Goal: Task Accomplishment & Management: Use online tool/utility

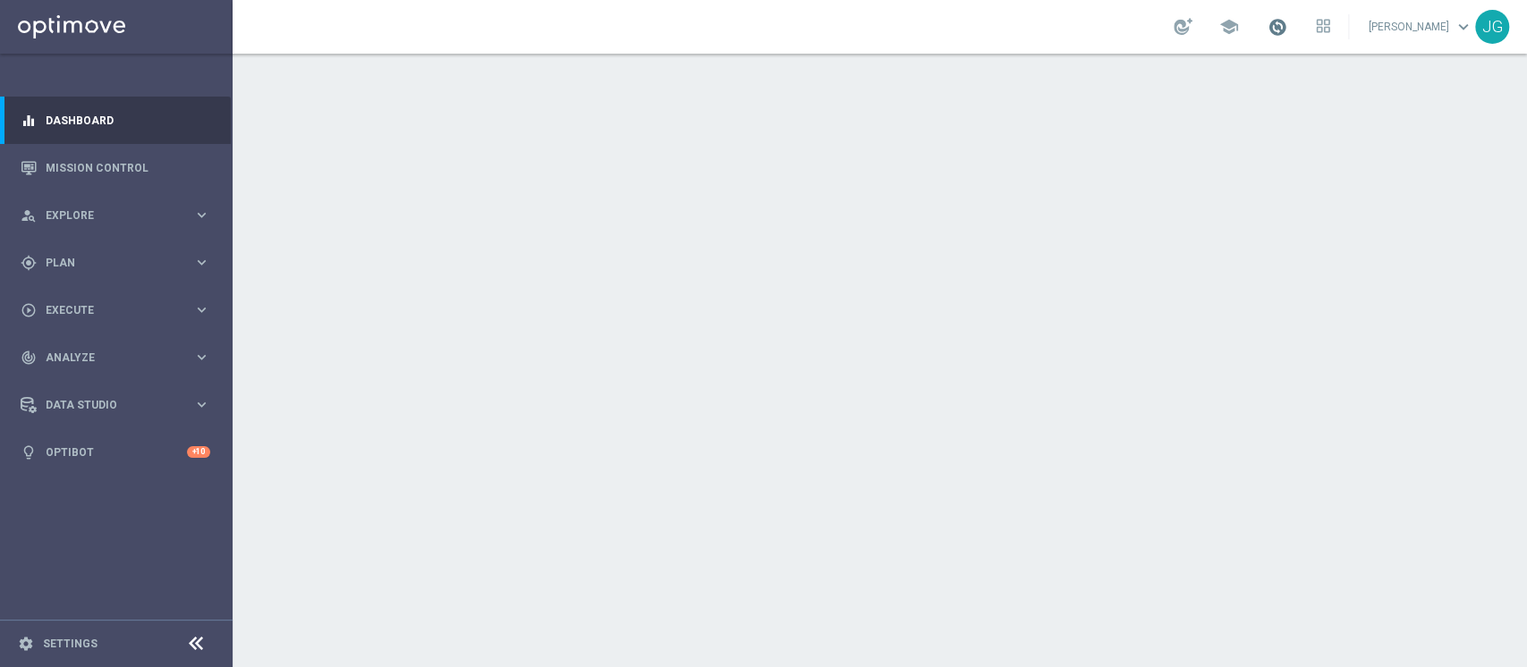
click at [1267, 25] on span at bounding box center [1277, 27] width 20 height 20
click at [120, 317] on div "play_circle_outline Execute" at bounding box center [107, 310] width 173 height 16
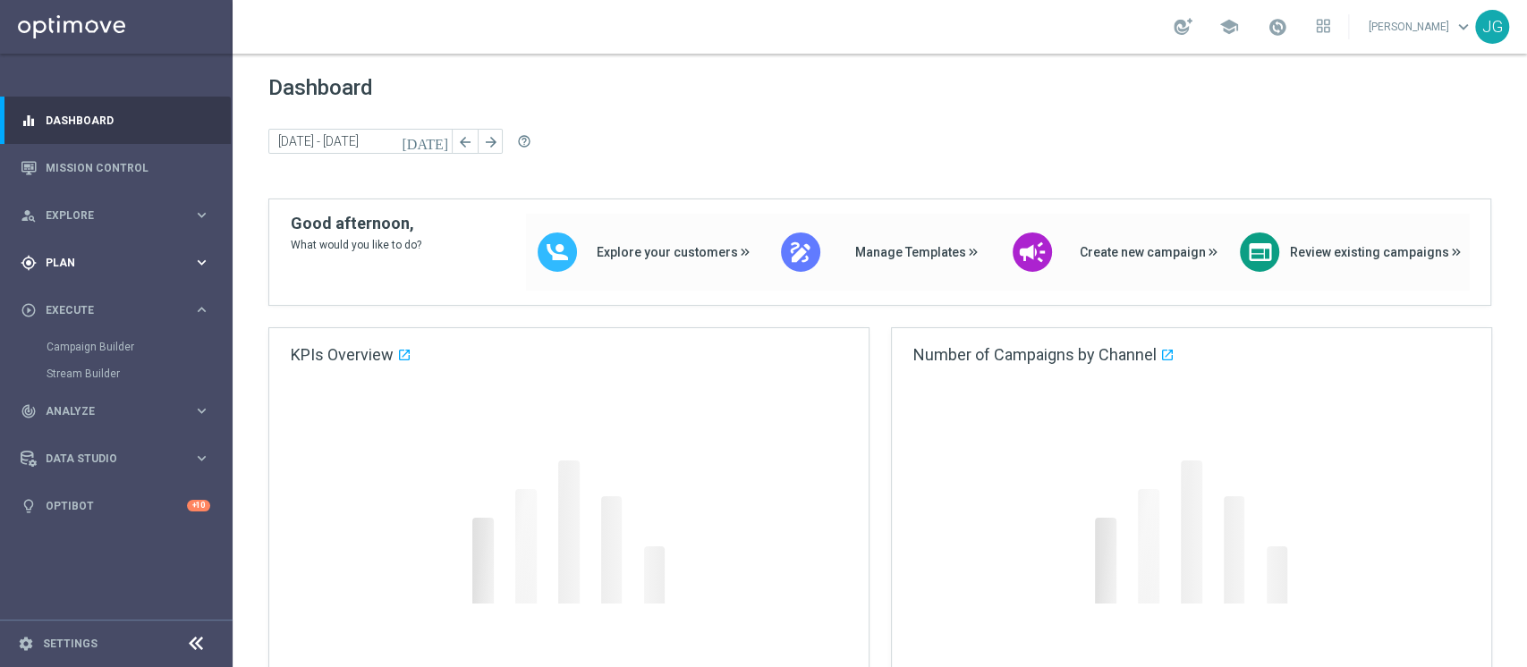
click at [148, 258] on span "Plan" at bounding box center [120, 263] width 148 height 11
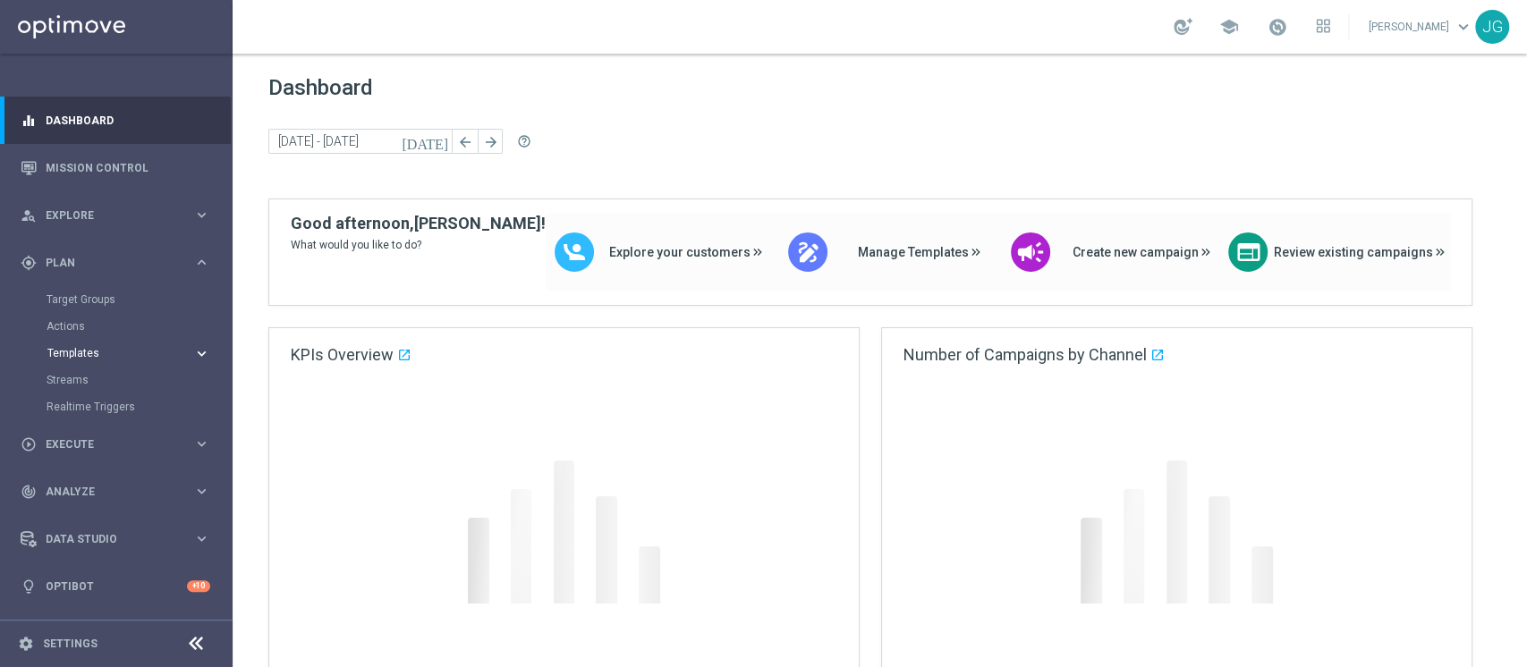
click at [101, 352] on span "Templates" at bounding box center [111, 353] width 128 height 11
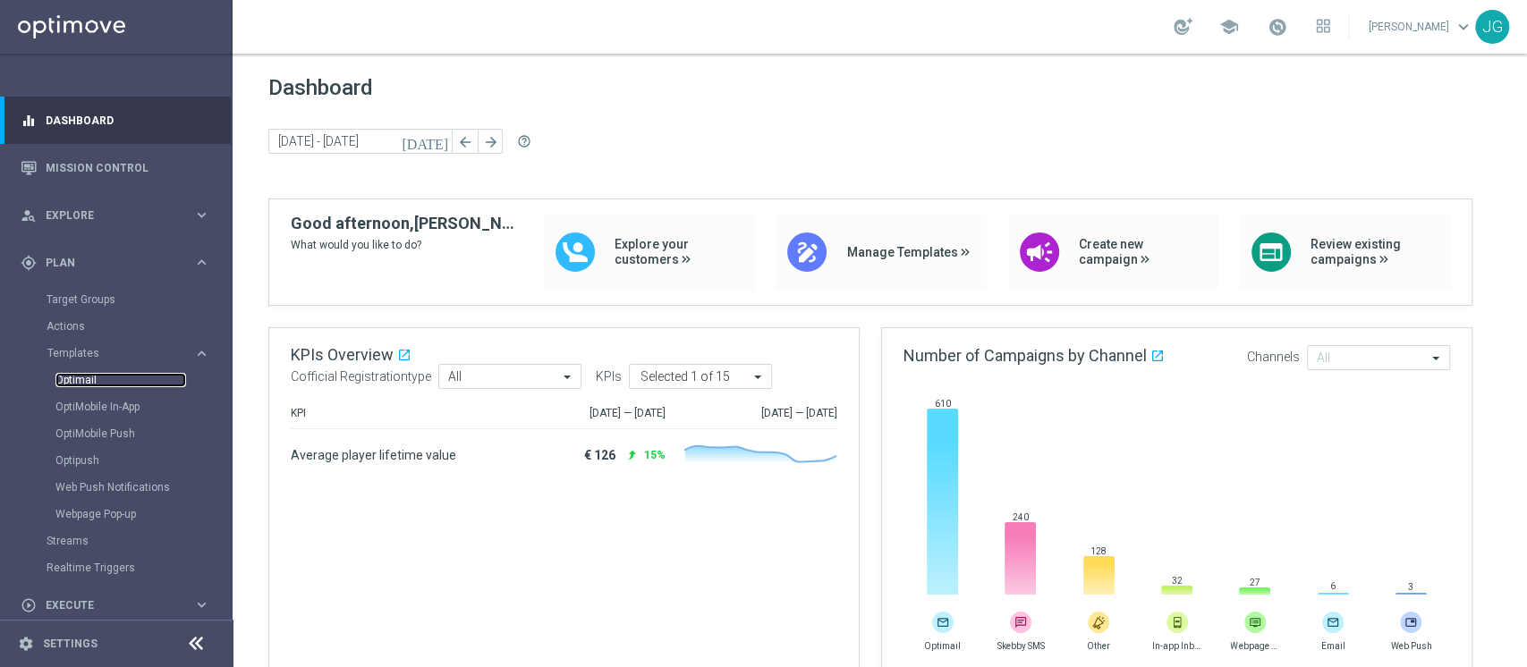
click at [83, 384] on link "Optimail" at bounding box center [120, 380] width 131 height 14
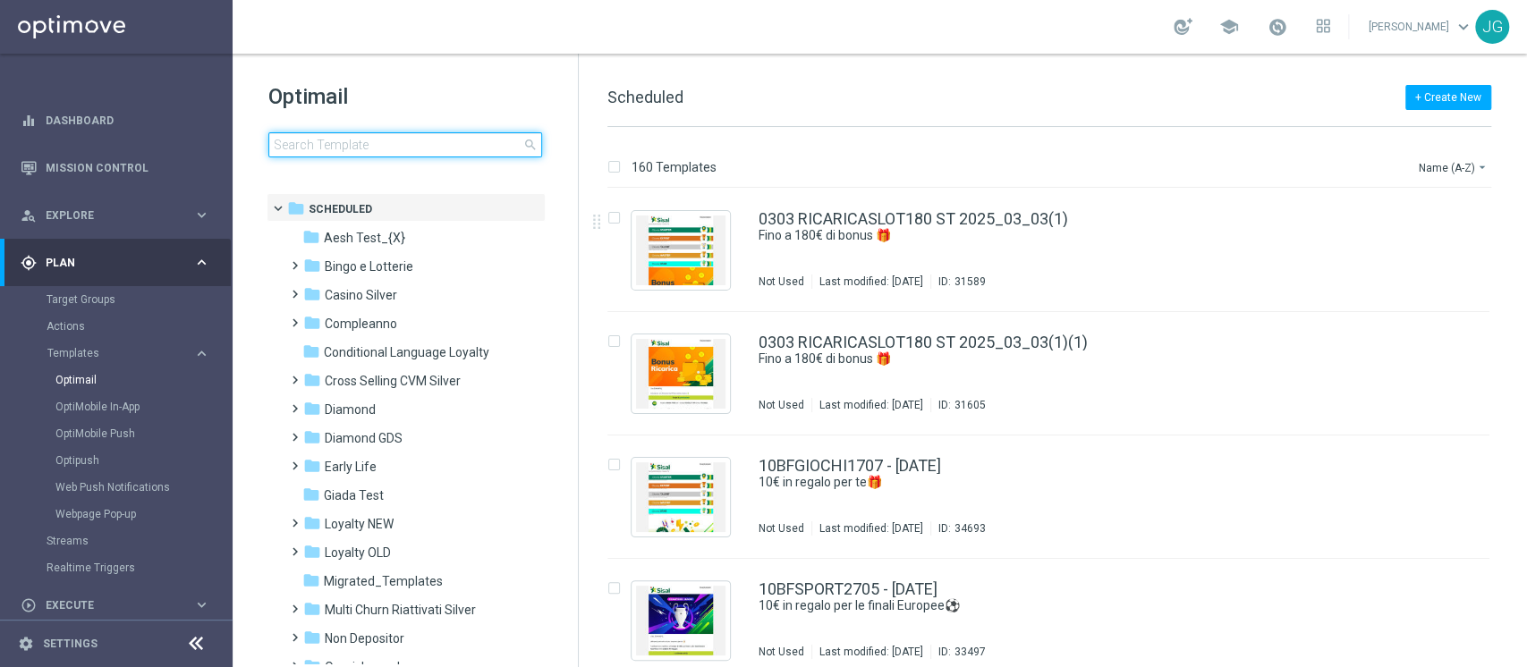
click at [456, 152] on input at bounding box center [405, 144] width 274 height 25
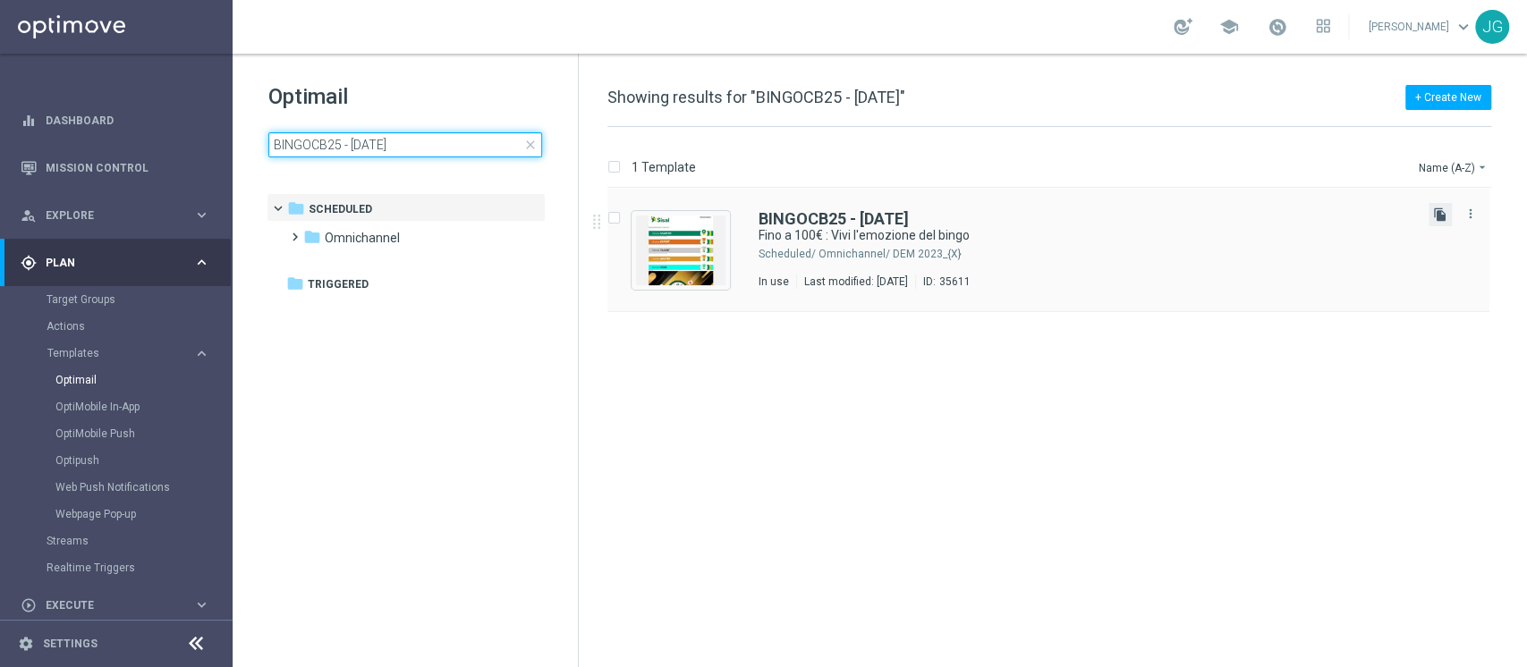
type input "BINGOCB25 - [DATE]"
click at [1271, 217] on icon "file_copy" at bounding box center [1440, 215] width 14 height 14
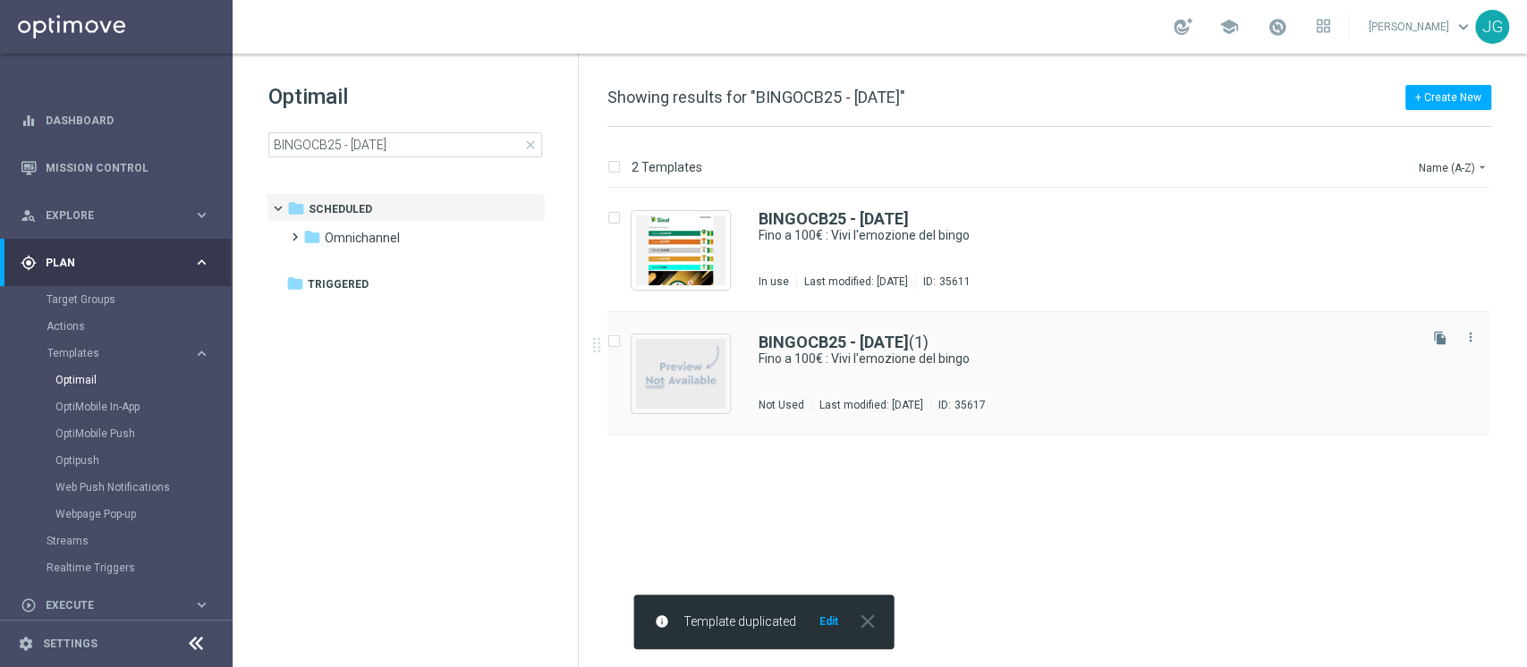
click at [930, 400] on div "Last modified: [DATE]" at bounding box center [871, 405] width 118 height 14
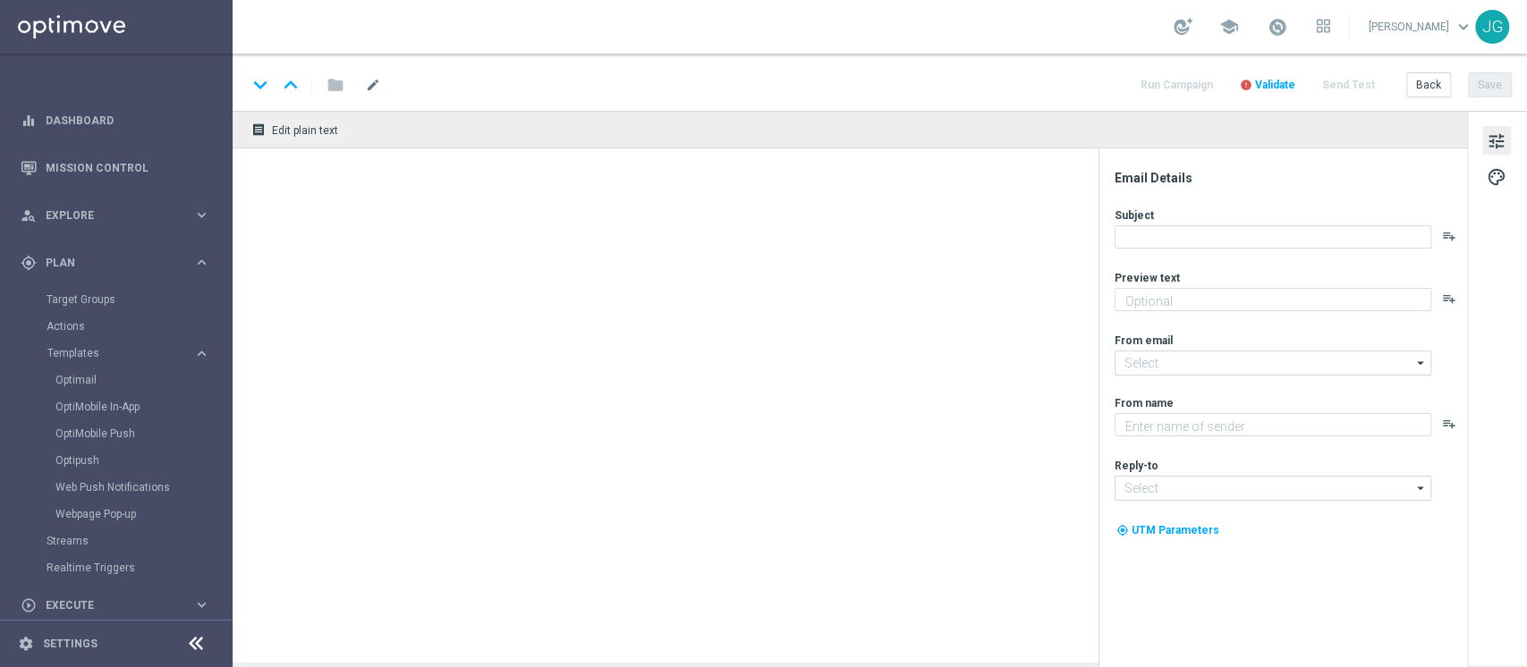
type input "[EMAIL_ADDRESS][DOMAIN_NAME]"
type textarea "Sisal"
type input "[EMAIL_ADDRESS][DOMAIN_NAME]"
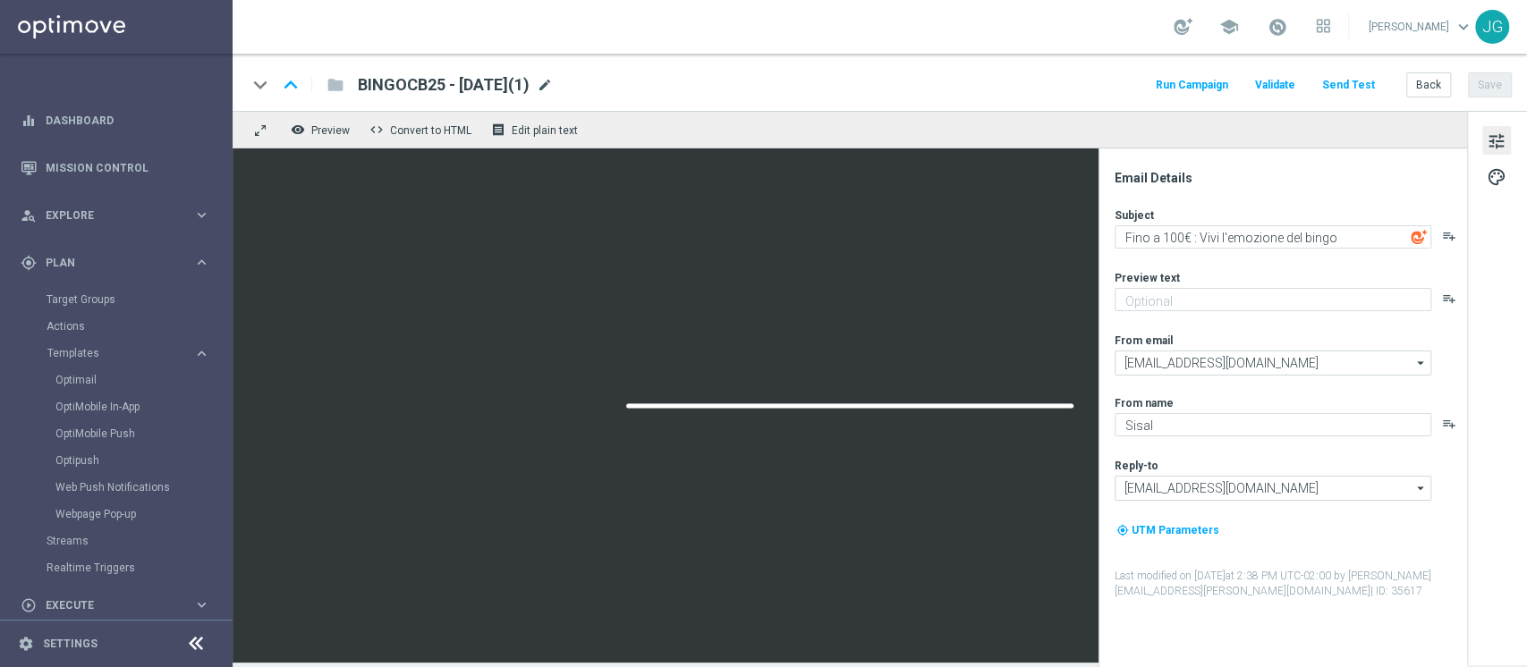
click at [553, 87] on span "mode_edit" at bounding box center [545, 85] width 16 height 16
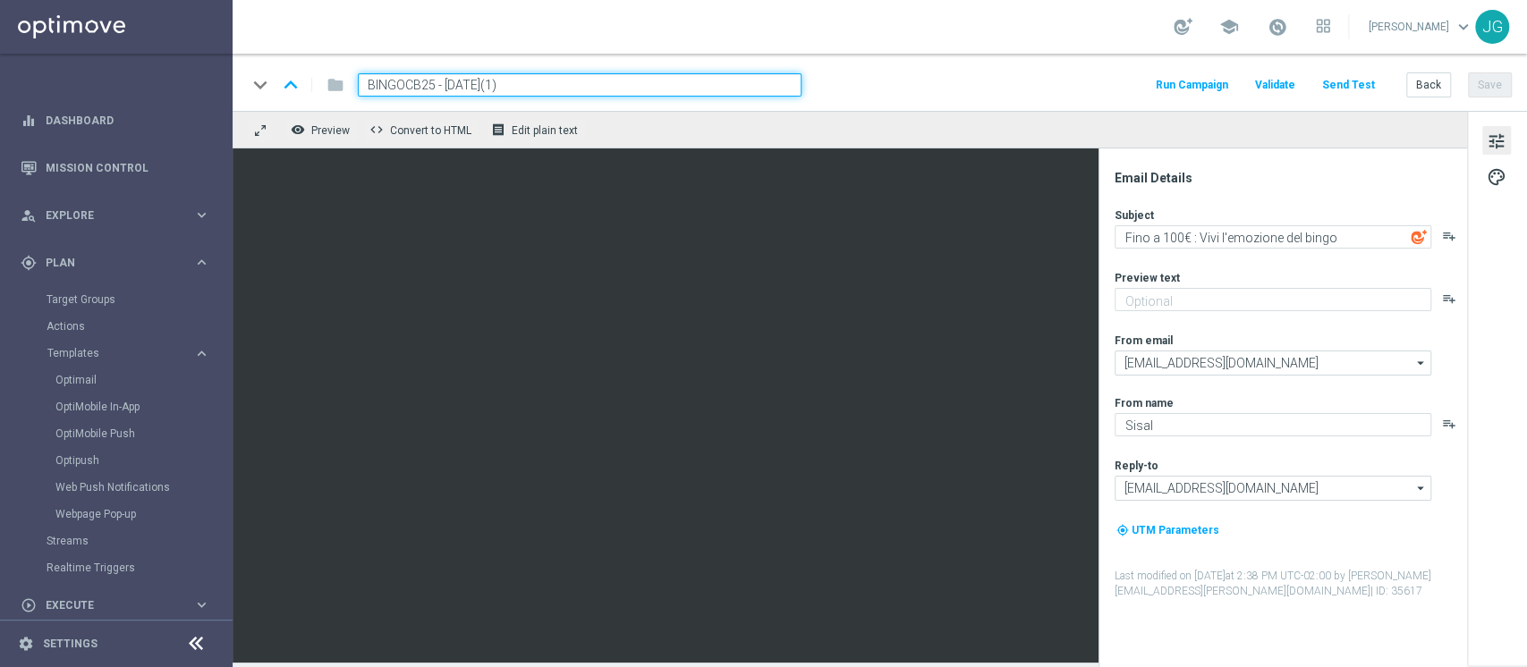
drag, startPoint x: 434, startPoint y: 83, endPoint x: 244, endPoint y: 72, distance: 190.0
click at [244, 72] on div "keyboard_arrow_down keyboard_arrow_up folder BINGOCB25 - [DATE](1) Run Campaign…" at bounding box center [880, 82] width 1294 height 57
paste input "CASINOCB26-1"
click at [474, 83] on input "CASINOCB26-1 - [DATE](1)" at bounding box center [580, 84] width 444 height 23
click at [551, 78] on input "CASINOCB26-1 - [DATE](1)" at bounding box center [580, 84] width 444 height 23
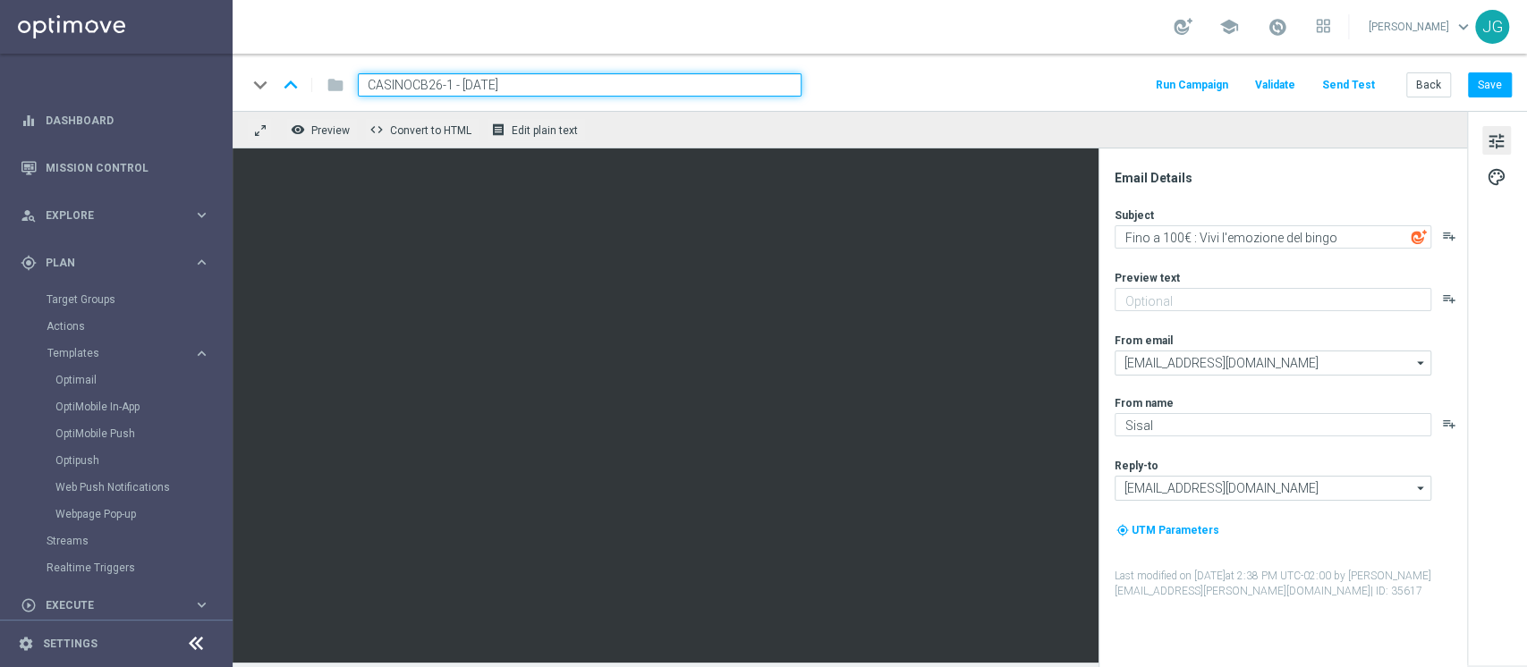
type input "CASINOCB26-1 - [DATE]"
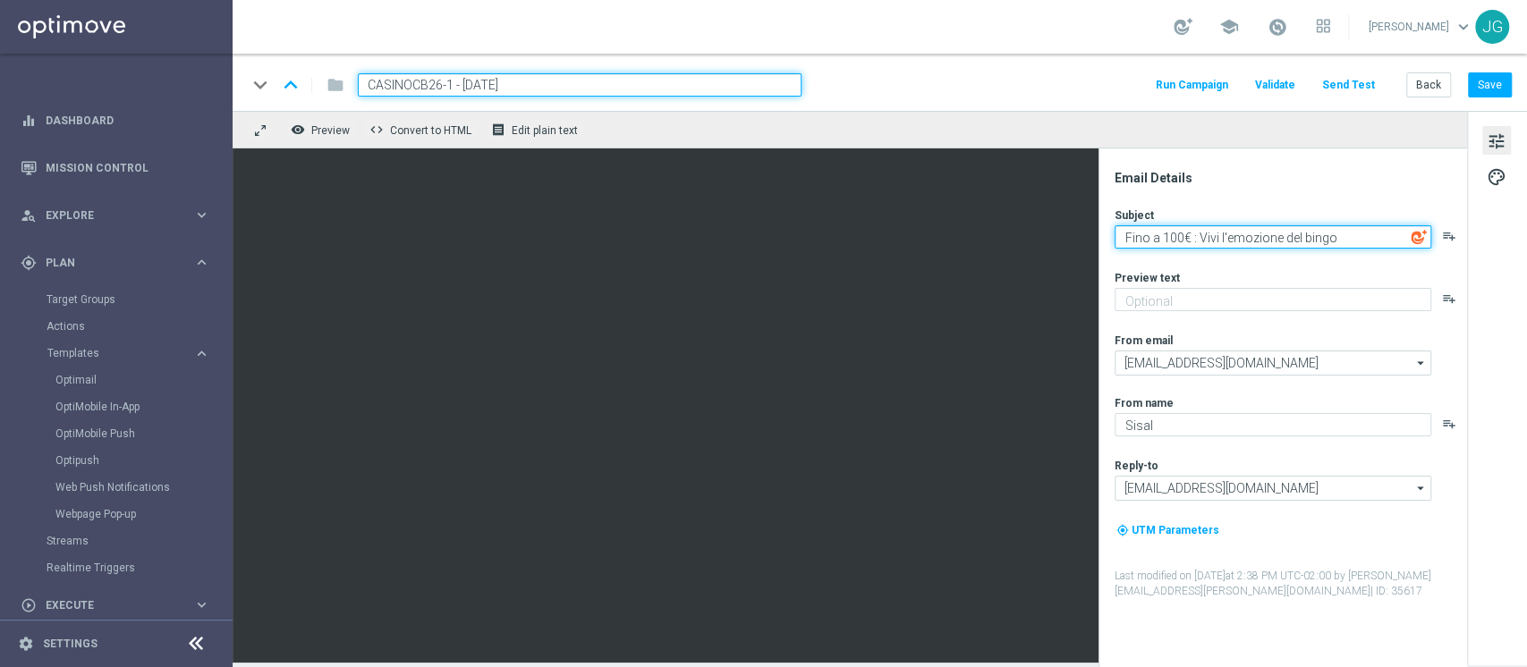
click at [1271, 233] on textarea "Fino a 100€ : Vivi l'emozione del bingo" at bounding box center [1272, 236] width 317 height 23
type textarea "Fino a 100€ : Vivi l'emozione del casinò"
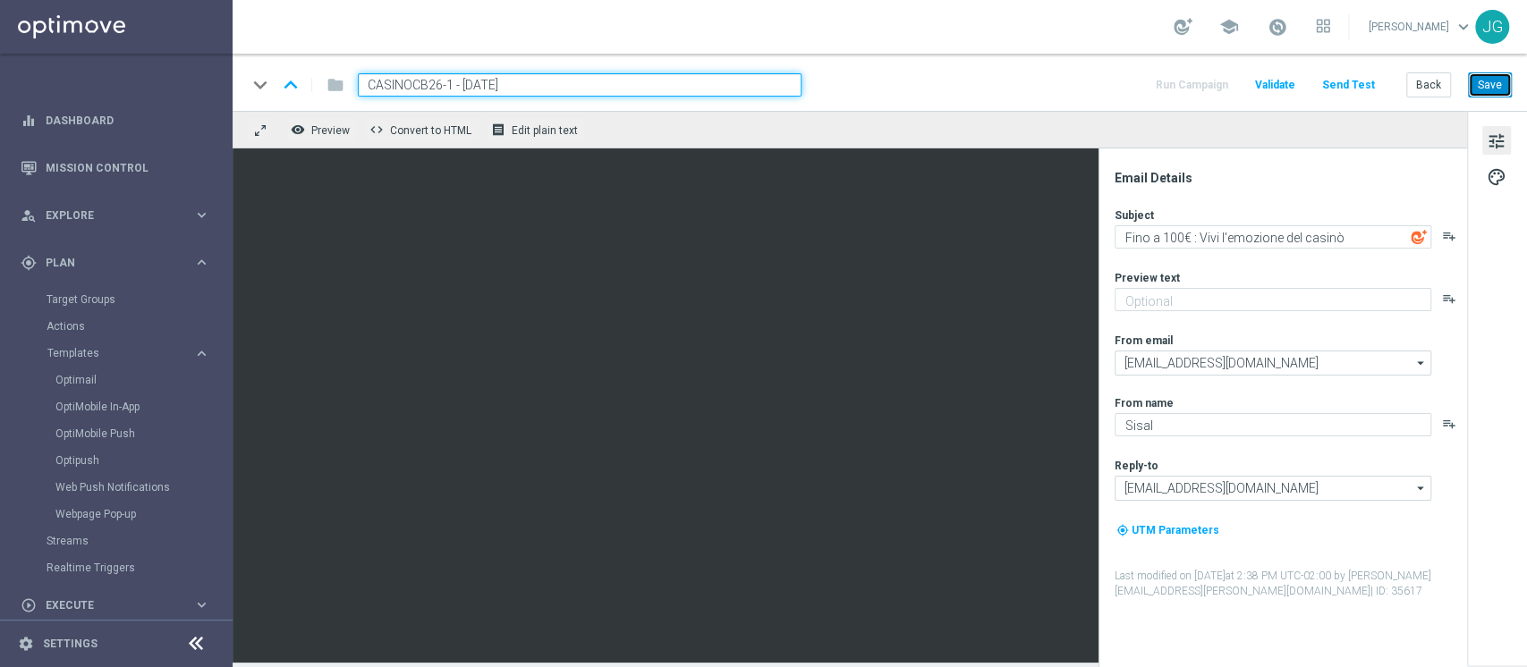
click at [1271, 96] on button "Save" at bounding box center [1490, 84] width 44 height 25
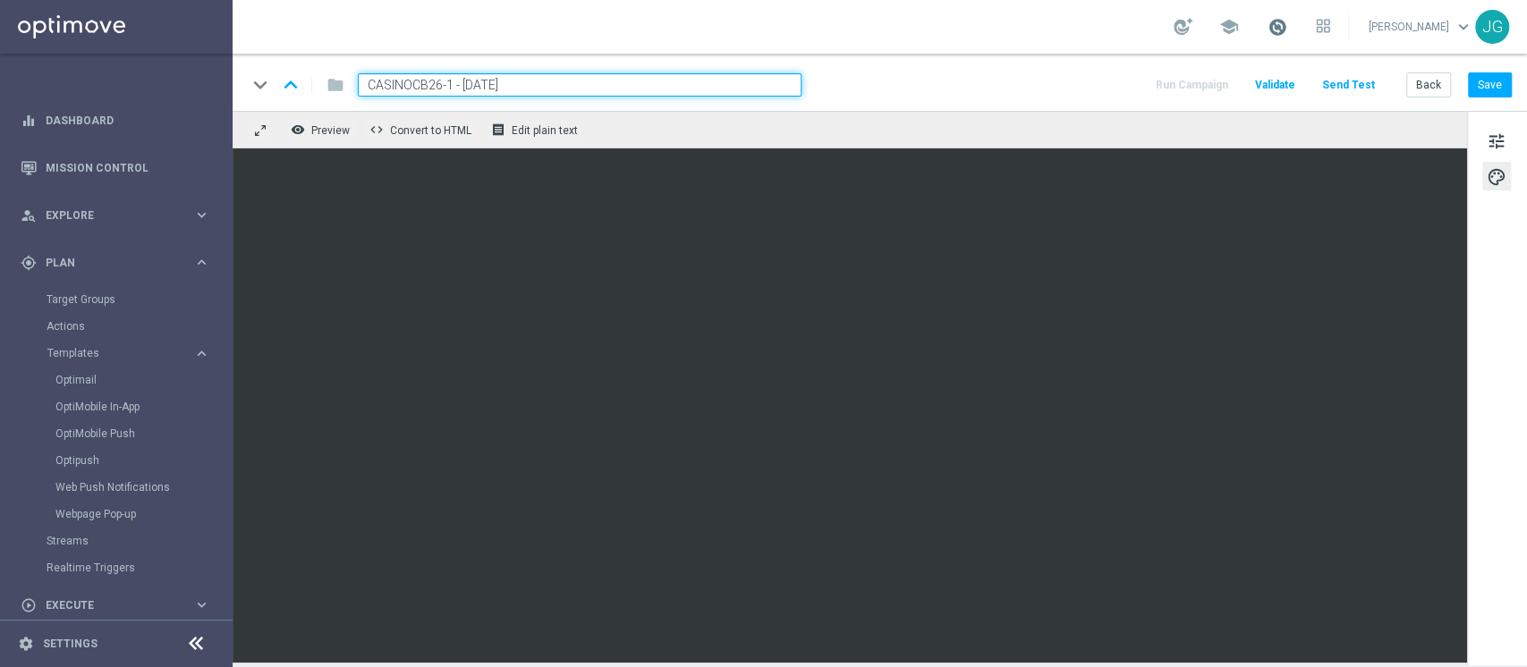
click at [1271, 34] on span at bounding box center [1277, 27] width 20 height 20
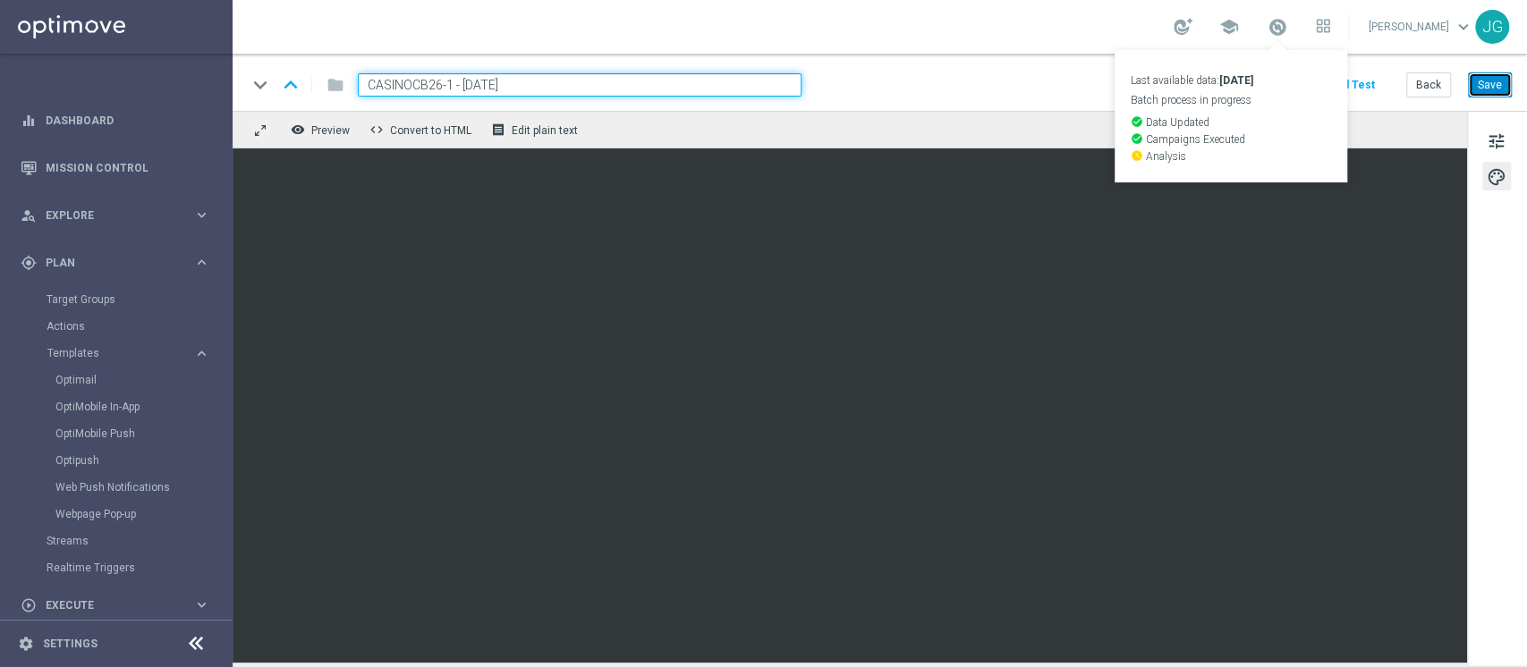
click at [1271, 95] on button "Save" at bounding box center [1490, 84] width 44 height 25
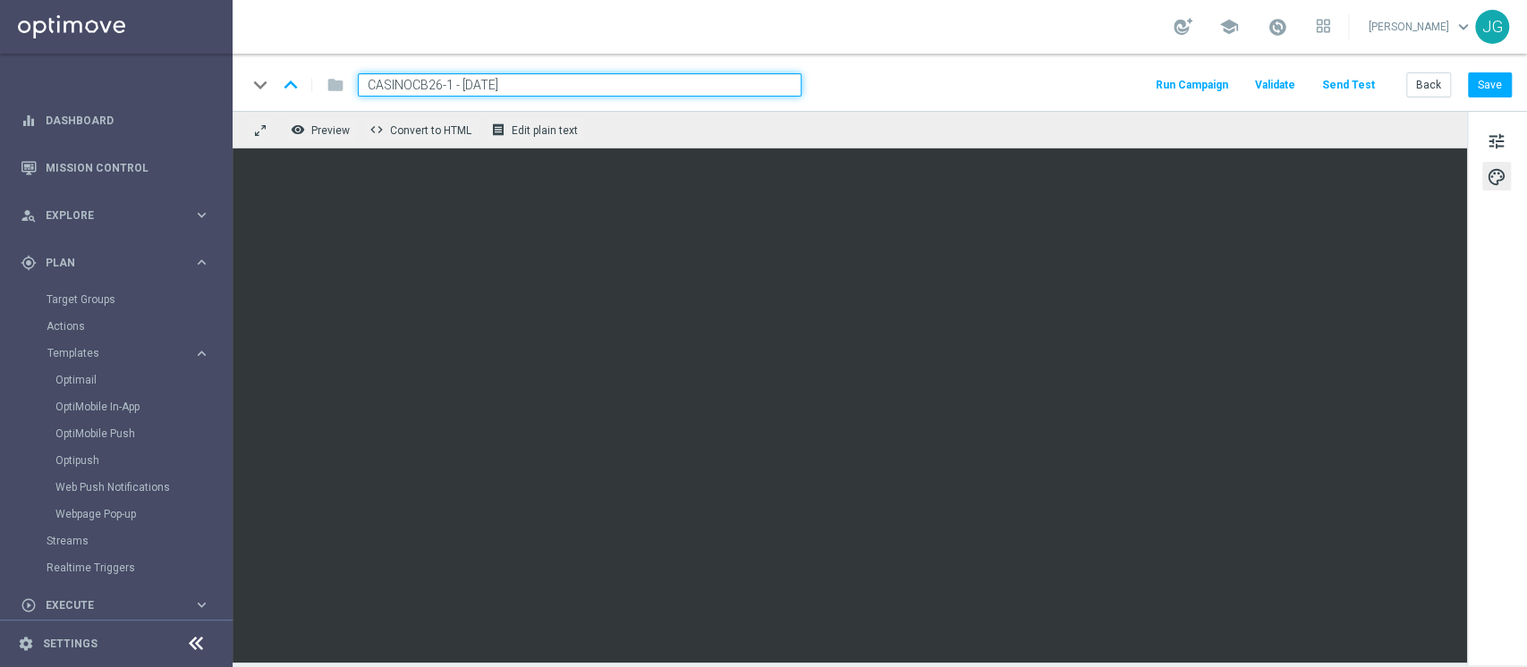
drag, startPoint x: 572, startPoint y: 74, endPoint x: 336, endPoint y: 74, distance: 236.1
click at [336, 74] on div "keyboard_arrow_down keyboard_arrow_up folder CASINOCB26-1 - [DATE]" at bounding box center [524, 84] width 555 height 23
click at [67, 383] on link "Optimail" at bounding box center [120, 380] width 131 height 14
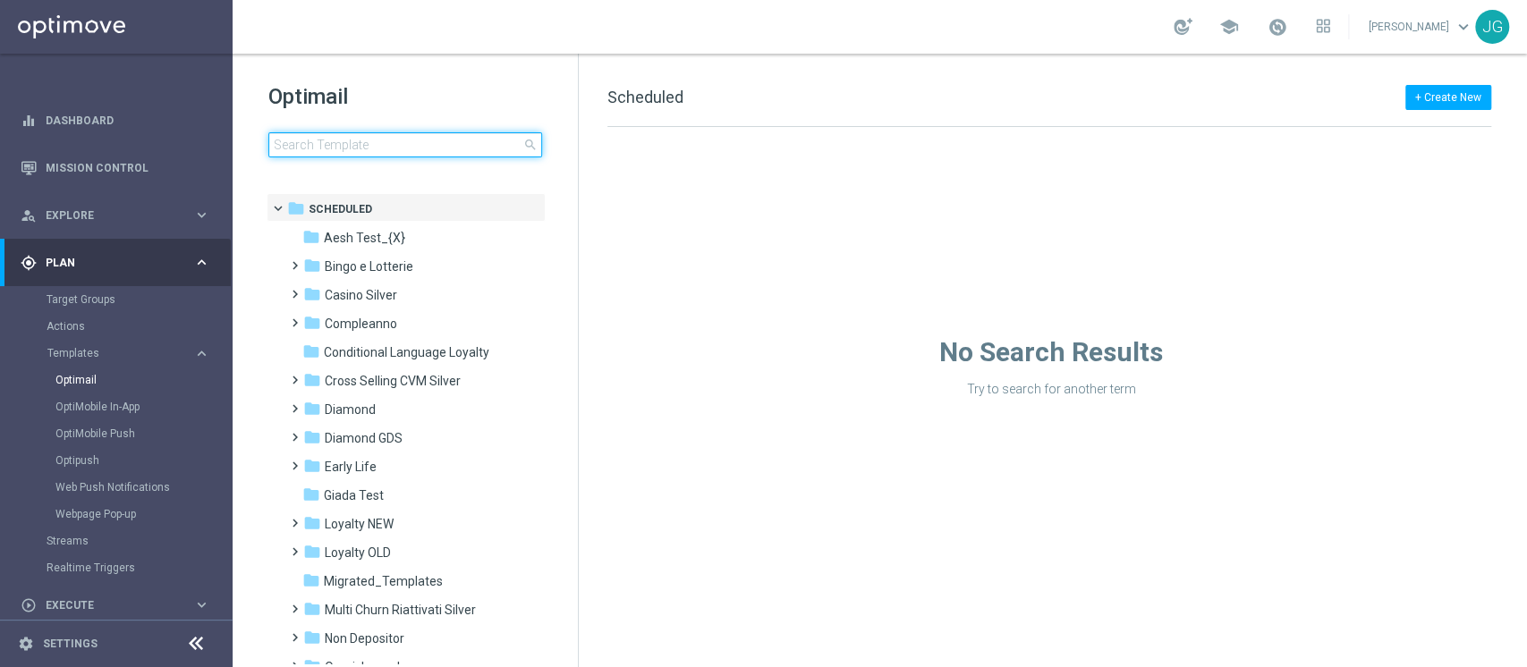
click at [406, 140] on input at bounding box center [405, 144] width 274 height 25
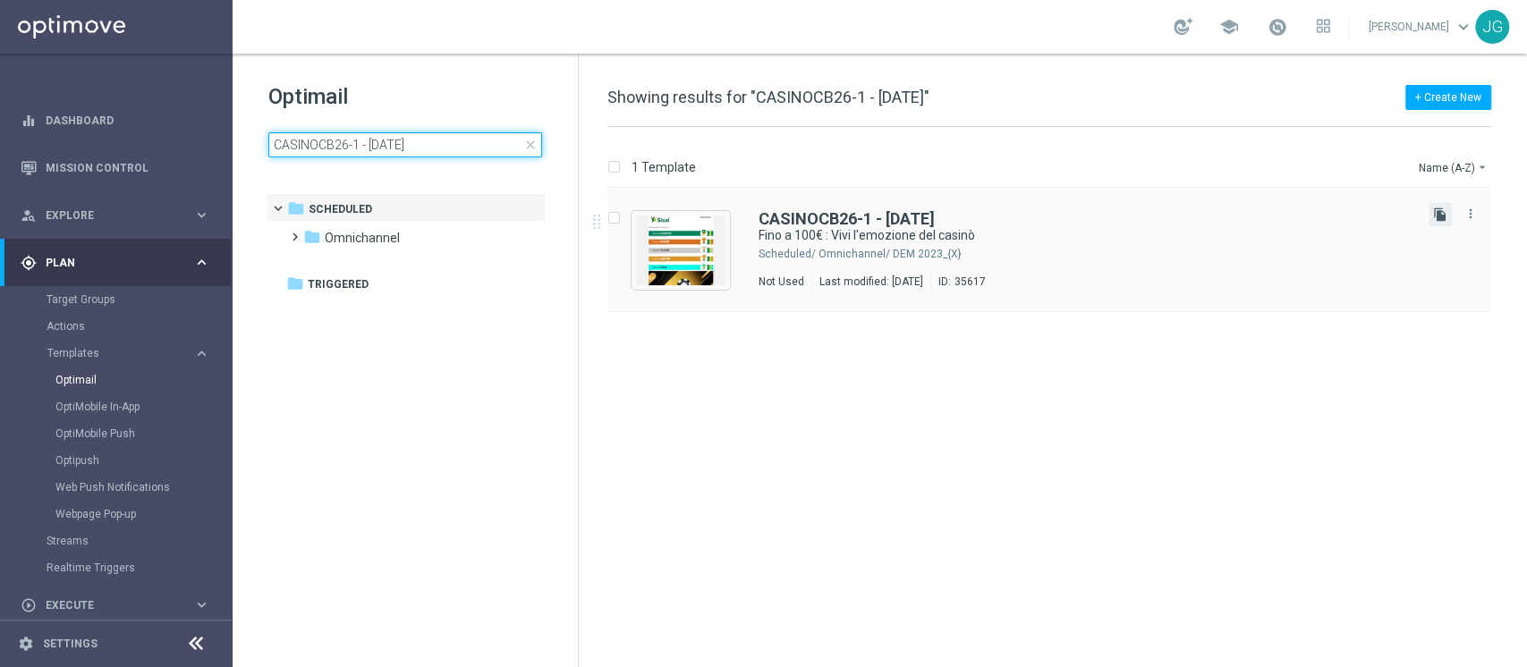
type input "CASINOCB26-1 - [DATE]"
click at [1271, 212] on icon "file_copy" at bounding box center [1440, 215] width 14 height 14
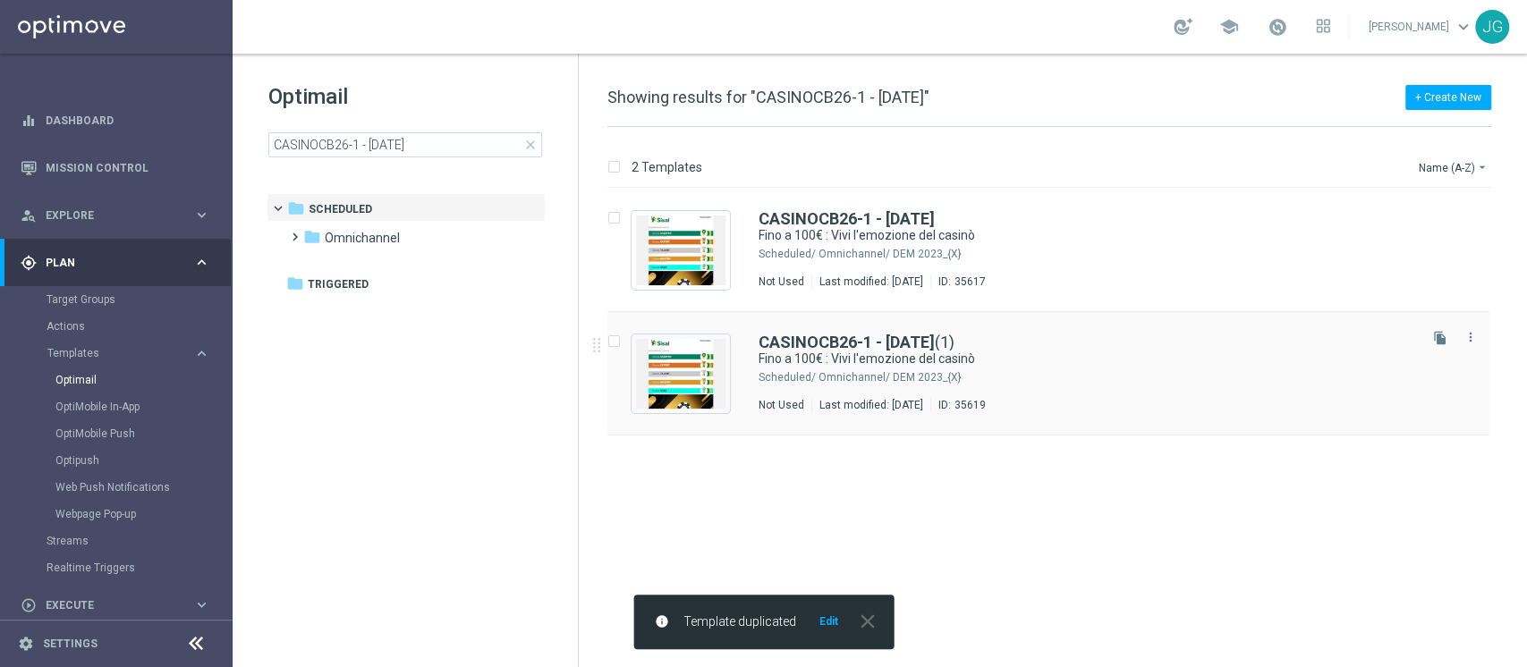
click at [846, 370] on div "Omnichannel/ DEM 2023_{X}" at bounding box center [1116, 377] width 596 height 14
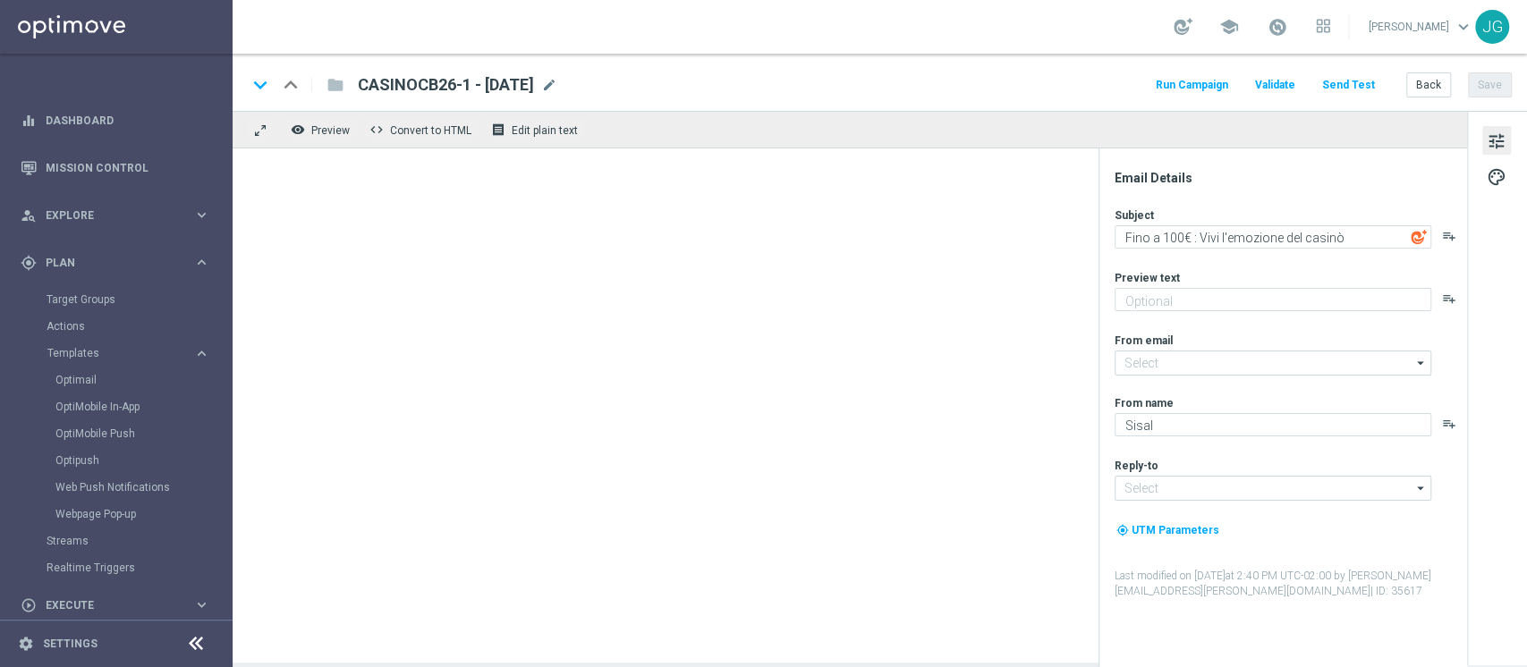
type input "[EMAIL_ADDRESS][DOMAIN_NAME]"
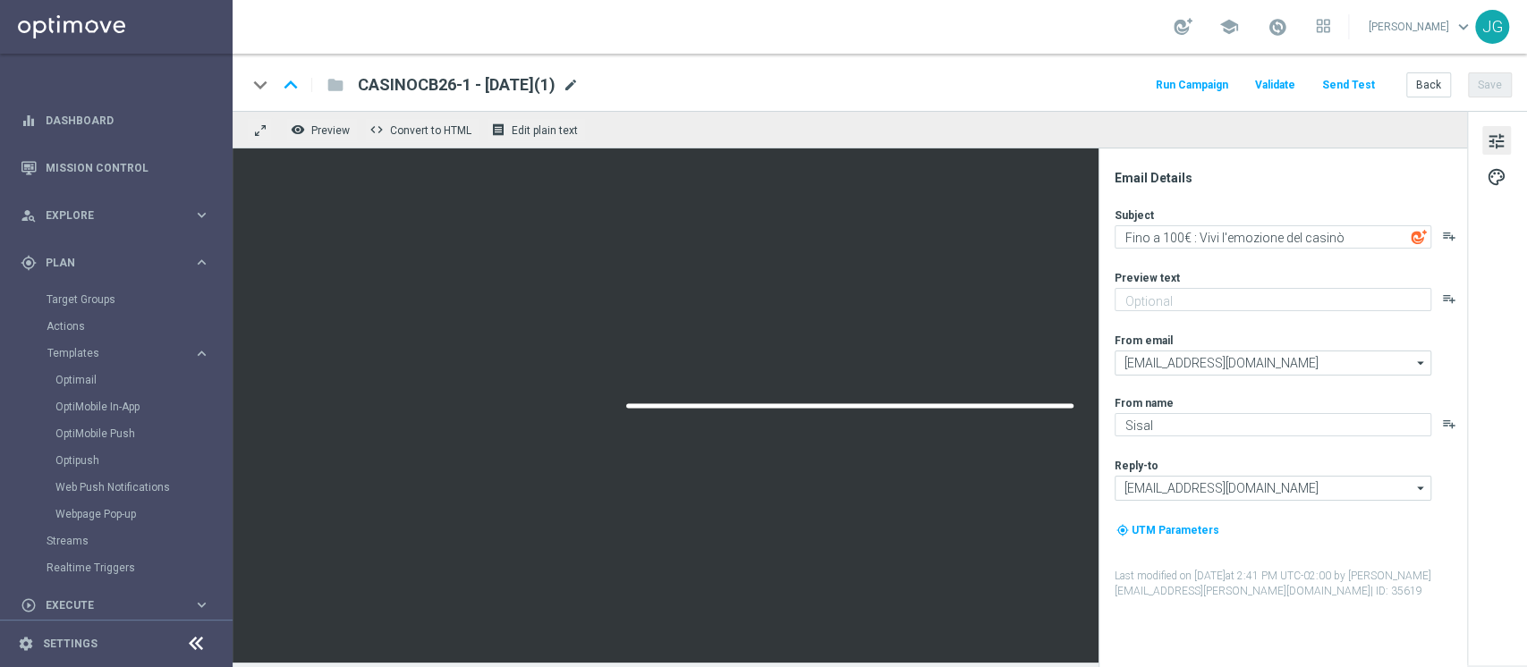
click at [579, 89] on span "mode_edit" at bounding box center [571, 85] width 16 height 16
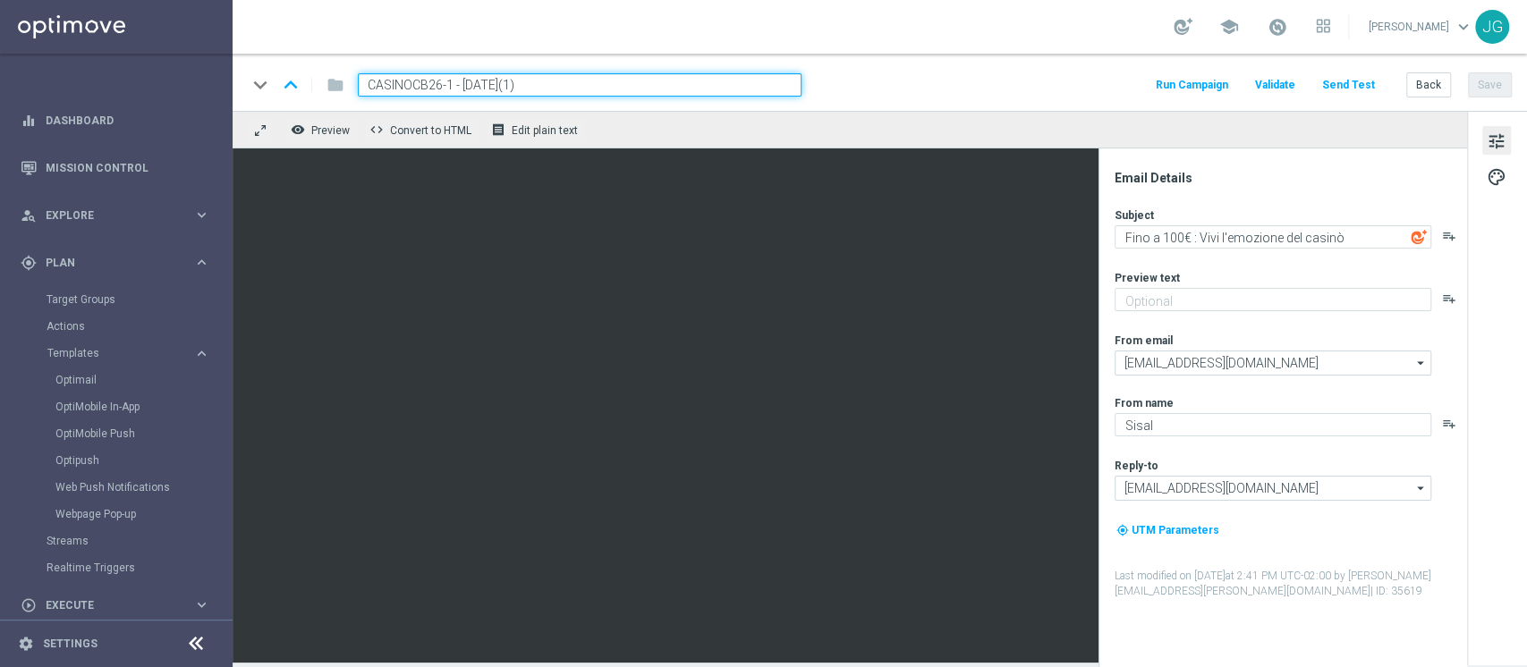
click at [449, 82] on input "CASINOCB26-1 - [DATE](1)" at bounding box center [580, 84] width 444 height 23
click at [580, 89] on input "CASINOCB26-2 - [DATE](1)" at bounding box center [580, 84] width 444 height 23
type input "CASINOCB26-2 - [DATE]"
click at [1271, 78] on button "Save" at bounding box center [1490, 84] width 44 height 25
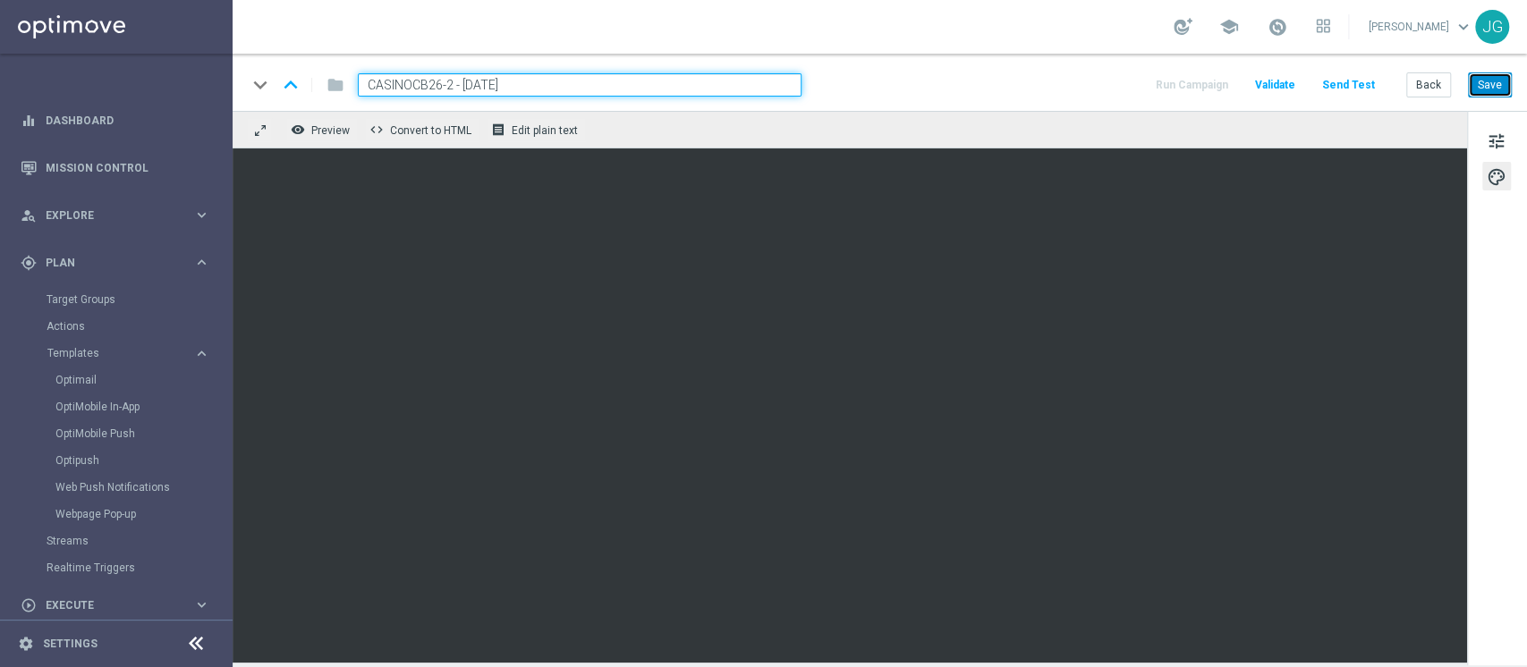
click at [1271, 82] on button "Save" at bounding box center [1490, 84] width 44 height 25
click at [1271, 89] on button "Save" at bounding box center [1490, 84] width 44 height 25
click at [1271, 84] on button "Save" at bounding box center [1490, 84] width 44 height 25
drag, startPoint x: 548, startPoint y: 80, endPoint x: 213, endPoint y: 66, distance: 335.7
click at [213, 66] on main "equalizer Dashboard Mission Control" at bounding box center [763, 333] width 1527 height 667
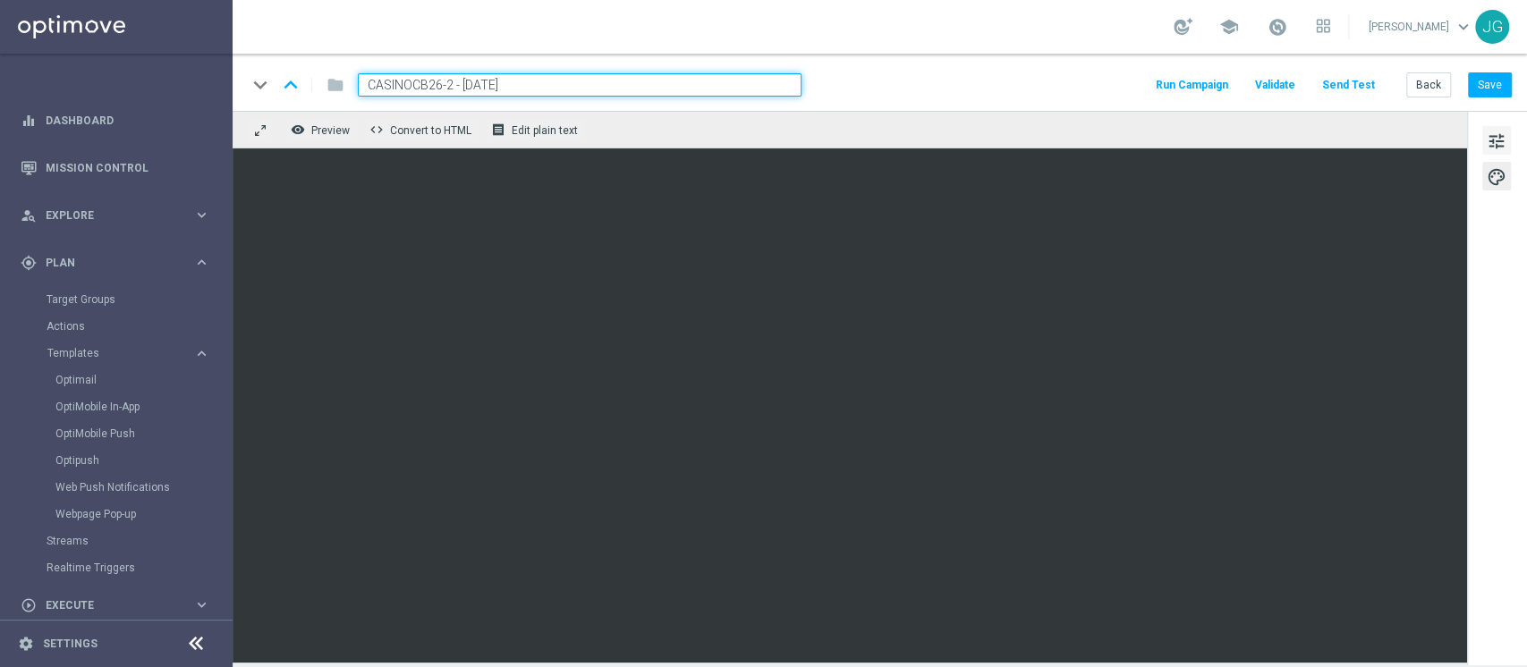
click at [1271, 131] on span "tune" at bounding box center [1497, 141] width 20 height 23
click at [1271, 85] on div "keyboard_arrow_down keyboard_arrow_up folder CASINOCB26-2 - [DATE] Run Campaign…" at bounding box center [880, 82] width 1294 height 57
click at [1271, 87] on button "Save" at bounding box center [1490, 84] width 44 height 25
